Goal: Entertainment & Leisure: Consume media (video, audio)

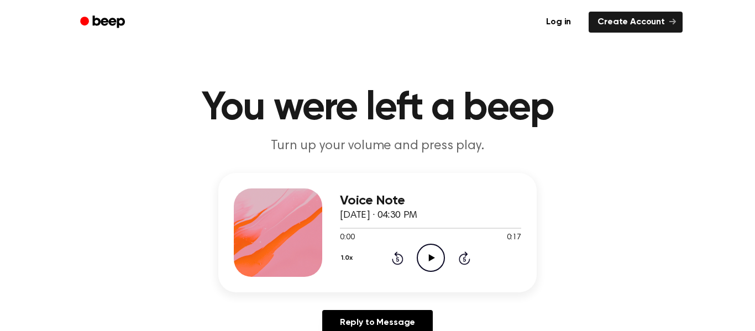
click at [439, 260] on icon "Play Audio" at bounding box center [431, 258] width 28 height 28
click at [424, 255] on icon "Play Audio" at bounding box center [431, 258] width 28 height 28
click at [430, 255] on icon "Play Audio" at bounding box center [431, 258] width 28 height 28
click at [430, 247] on icon "Play Audio" at bounding box center [431, 258] width 28 height 28
click at [426, 262] on icon "Play Audio" at bounding box center [431, 258] width 28 height 28
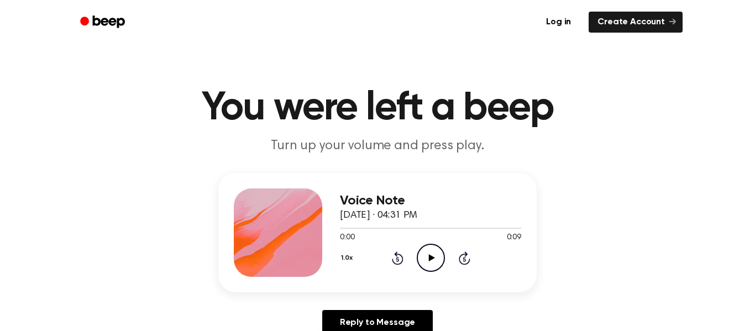
click at [440, 254] on icon "Play Audio" at bounding box center [431, 258] width 28 height 28
click at [434, 260] on icon "Play Audio" at bounding box center [431, 258] width 28 height 28
click at [434, 262] on icon "Play Audio" at bounding box center [431, 258] width 28 height 28
click at [260, 22] on ul "Log in Create Account" at bounding box center [413, 21] width 539 height 25
click at [428, 257] on icon "Play Audio" at bounding box center [431, 258] width 28 height 28
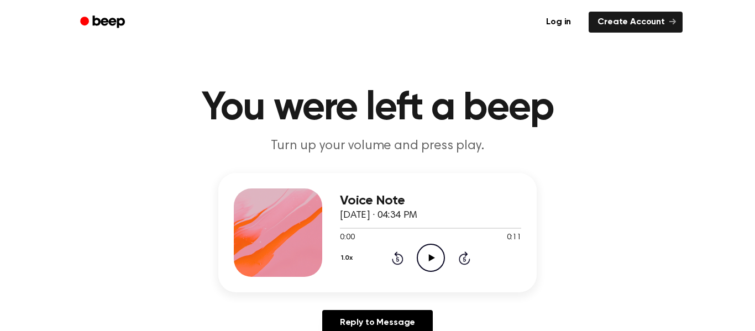
click at [435, 247] on icon "Play Audio" at bounding box center [431, 258] width 28 height 28
click at [425, 255] on icon "Play Audio" at bounding box center [431, 258] width 28 height 28
click at [427, 254] on icon "Play Audio" at bounding box center [431, 258] width 28 height 28
click at [425, 258] on icon "Play Audio" at bounding box center [431, 258] width 28 height 28
click at [432, 263] on icon "Play Audio" at bounding box center [431, 258] width 28 height 28
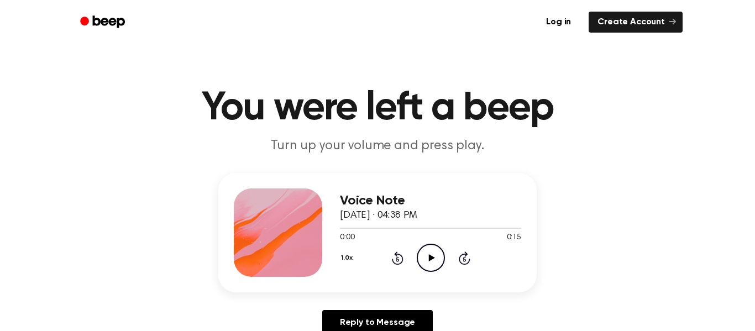
click at [438, 261] on icon "Play Audio" at bounding box center [431, 258] width 28 height 28
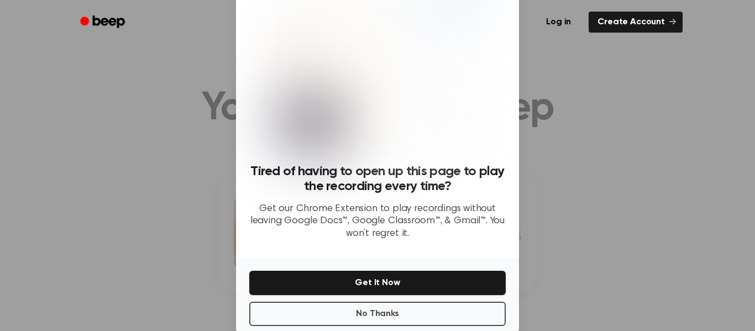
scroll to position [46, 0]
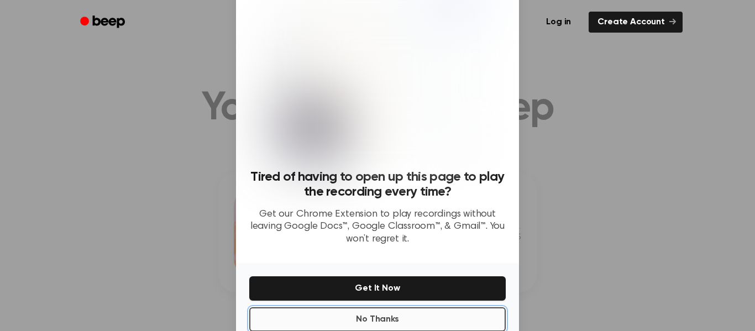
click at [361, 317] on button "No Thanks" at bounding box center [377, 319] width 257 height 24
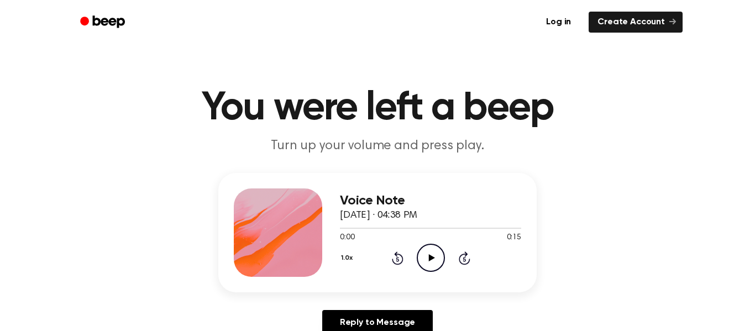
click at [432, 259] on icon at bounding box center [432, 257] width 6 height 7
click at [426, 255] on icon "Play Audio" at bounding box center [431, 258] width 28 height 28
click at [432, 258] on icon at bounding box center [432, 257] width 6 height 7
click at [426, 252] on icon "Play Audio" at bounding box center [431, 258] width 28 height 28
click at [442, 261] on icon "Play Audio" at bounding box center [431, 258] width 28 height 28
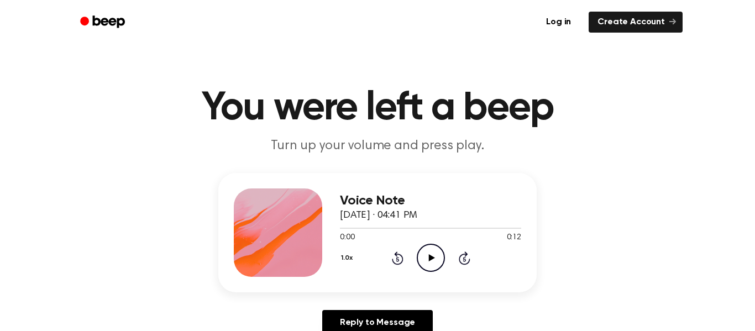
click at [435, 250] on icon "Play Audio" at bounding box center [431, 258] width 28 height 28
click at [434, 258] on icon at bounding box center [432, 257] width 6 height 7
click at [436, 253] on icon "Play Audio" at bounding box center [431, 258] width 28 height 28
